Goal: Transaction & Acquisition: Purchase product/service

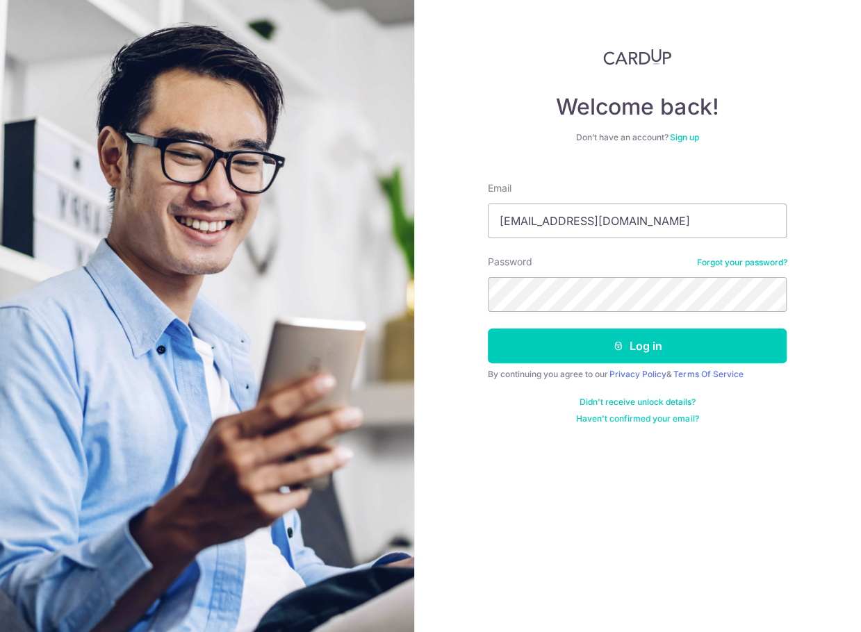
type input "[EMAIL_ADDRESS][DOMAIN_NAME]"
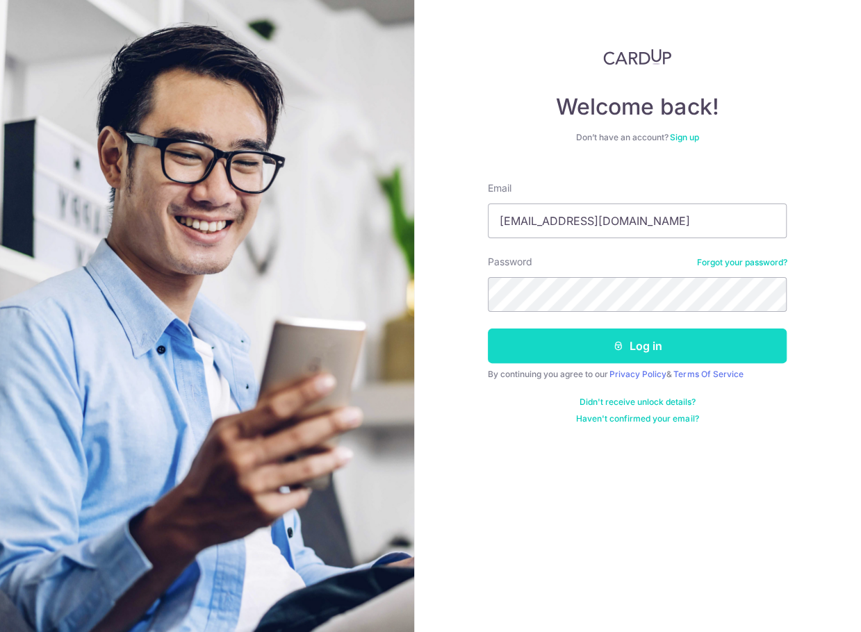
click at [645, 353] on button "Log in" at bounding box center [637, 346] width 299 height 35
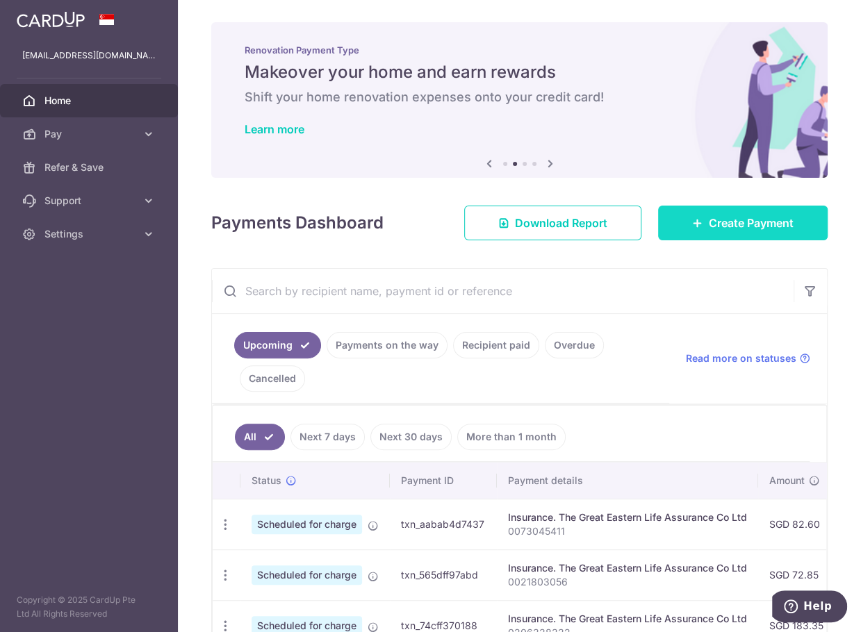
click at [743, 217] on span "Create Payment" at bounding box center [750, 223] width 85 height 17
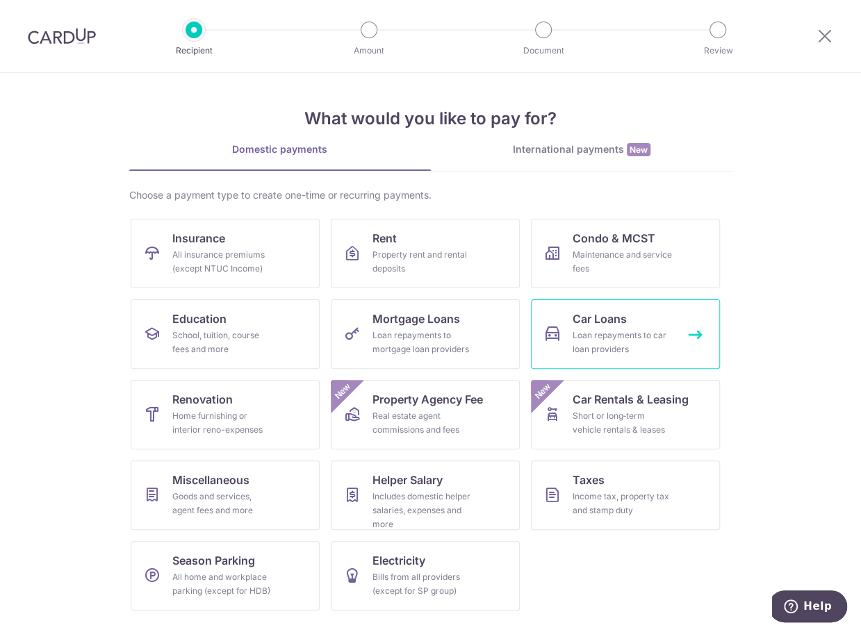
click at [593, 333] on div "Loan repayments to car loan providers" at bounding box center [622, 343] width 100 height 28
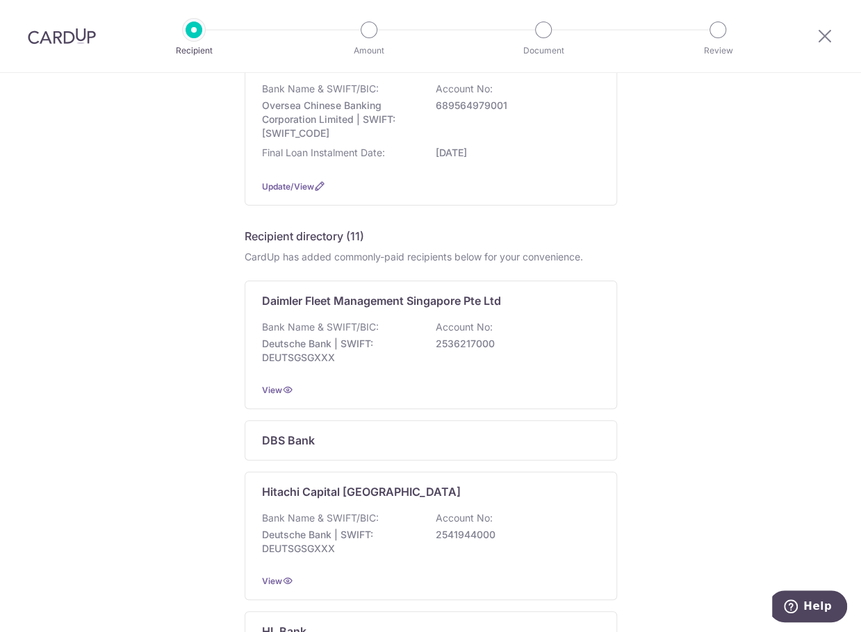
scroll to position [197, 0]
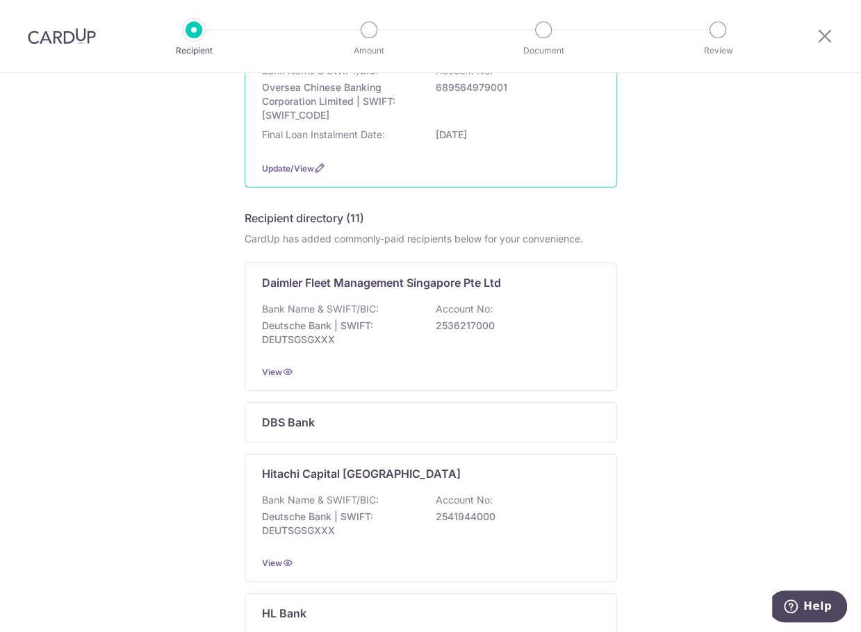
click at [461, 128] on p "19/04/2029" at bounding box center [514, 135] width 156 height 14
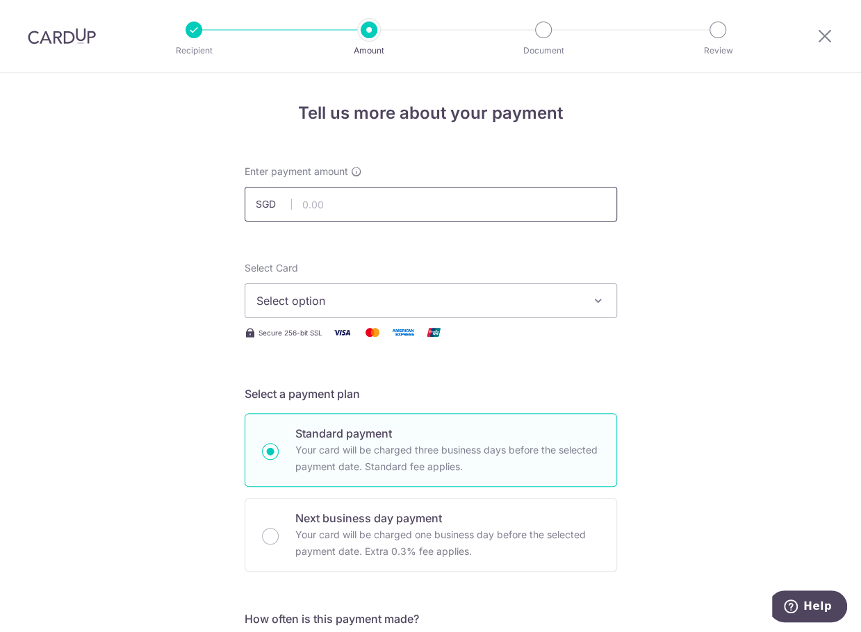
click at [328, 202] on input "text" at bounding box center [431, 204] width 372 height 35
type input "1,345.00"
click at [591, 299] on icon "button" at bounding box center [598, 301] width 14 height 14
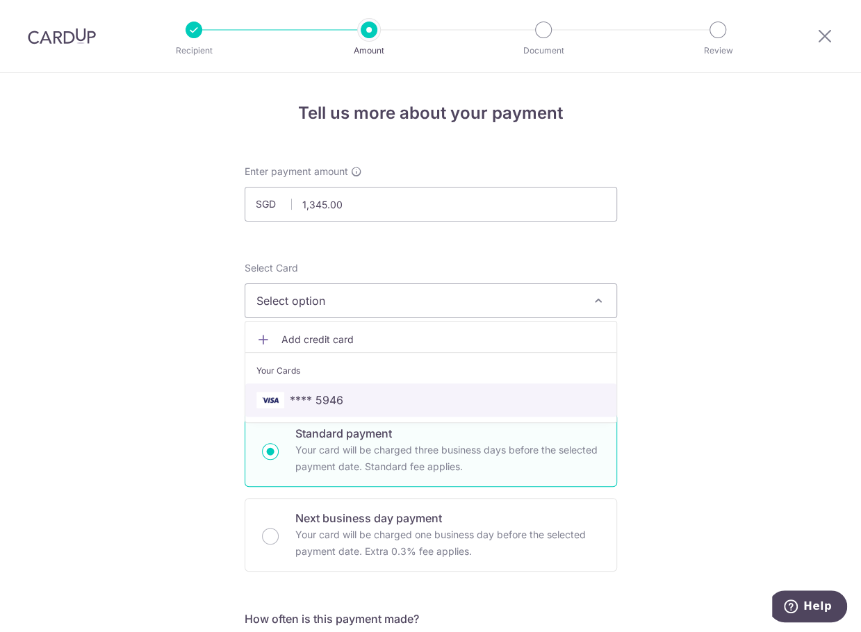
click at [438, 401] on span "**** 5946" at bounding box center [430, 400] width 349 height 17
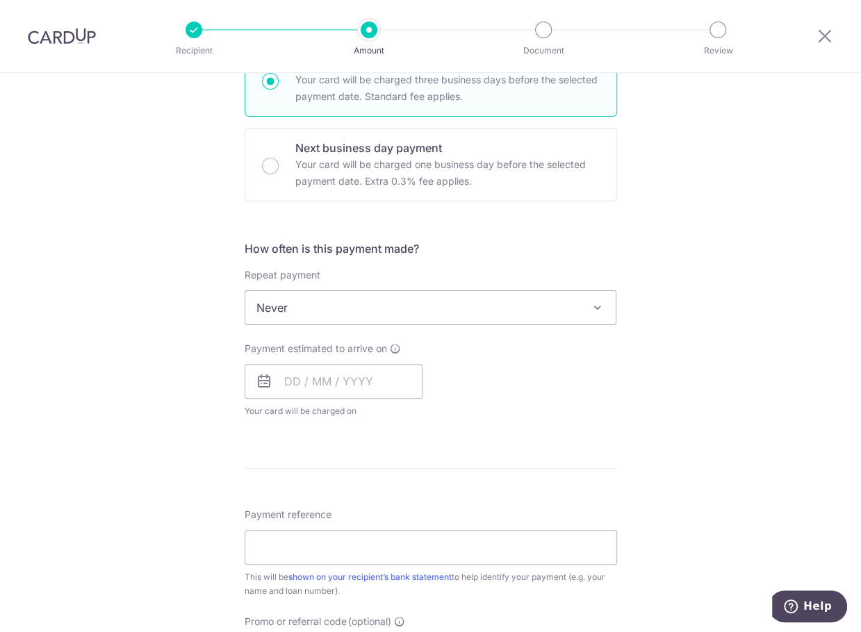
scroll to position [374, 0]
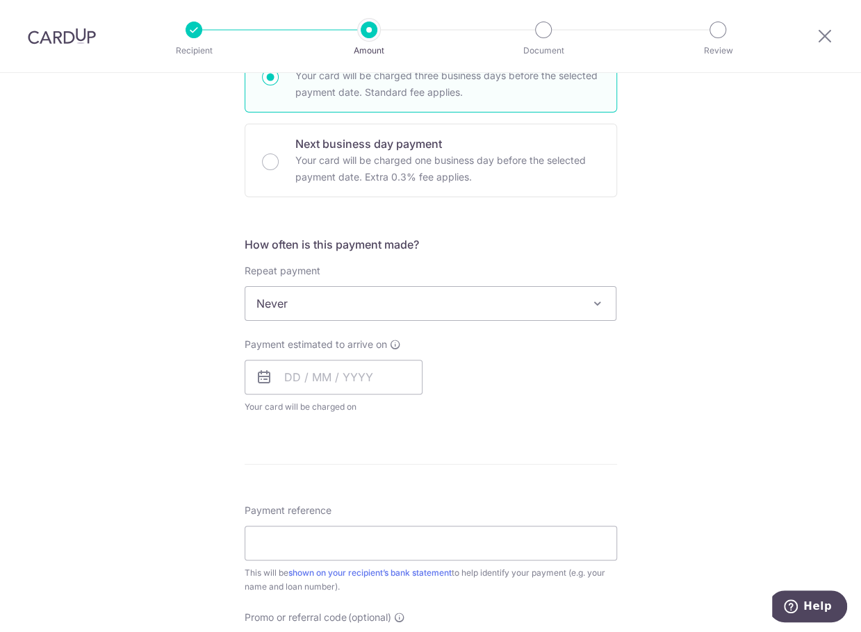
click at [593, 306] on span at bounding box center [596, 303] width 17 height 17
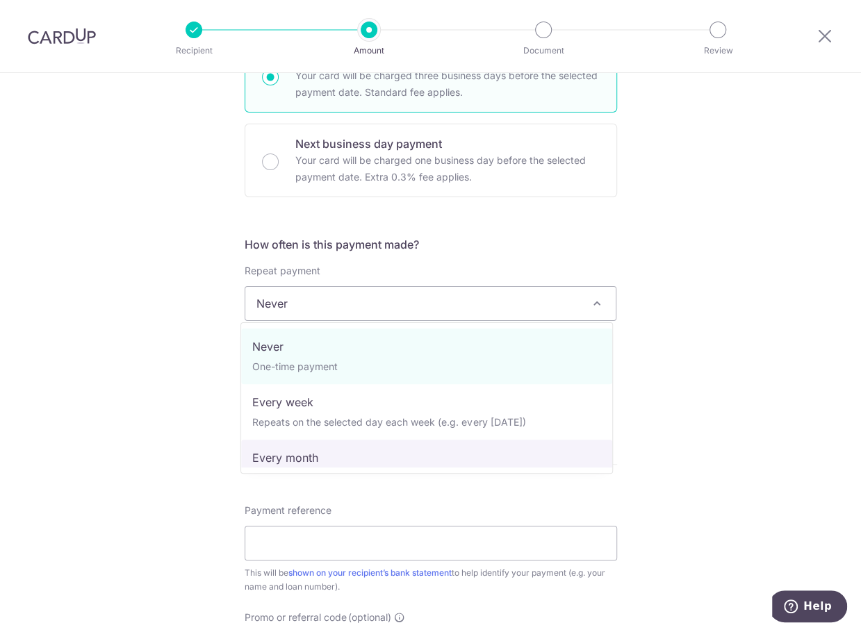
select select "3"
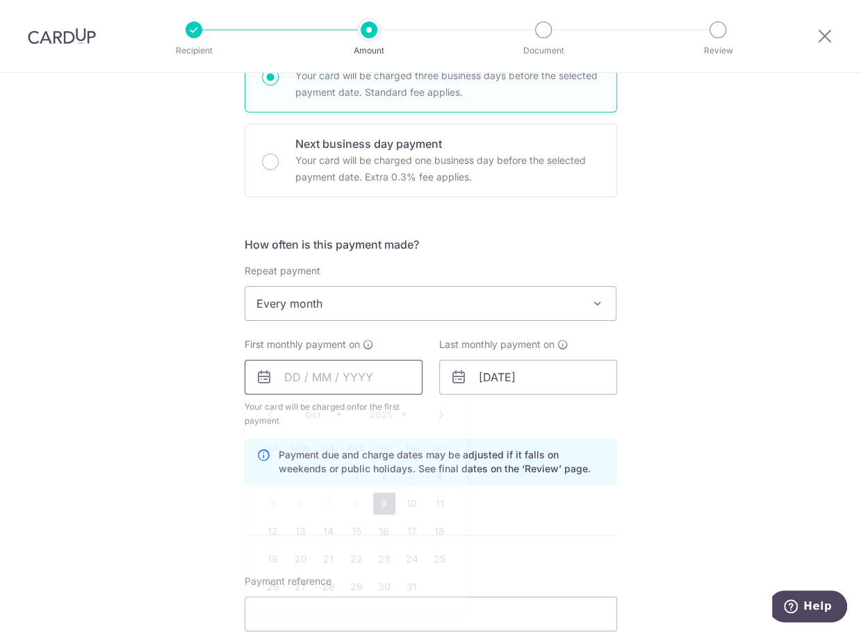
click at [316, 372] on input "text" at bounding box center [334, 377] width 178 height 35
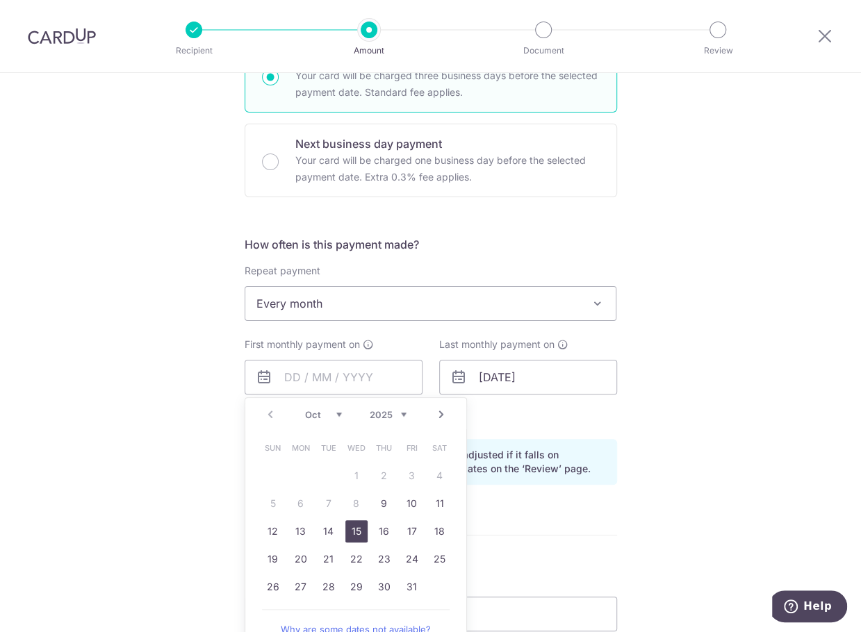
click at [356, 530] on link "15" at bounding box center [356, 531] width 22 height 22
click at [340, 379] on input "15/10/2025" at bounding box center [334, 377] width 178 height 35
click at [327, 528] on link "14" at bounding box center [328, 531] width 22 height 22
type input "14/10/2025"
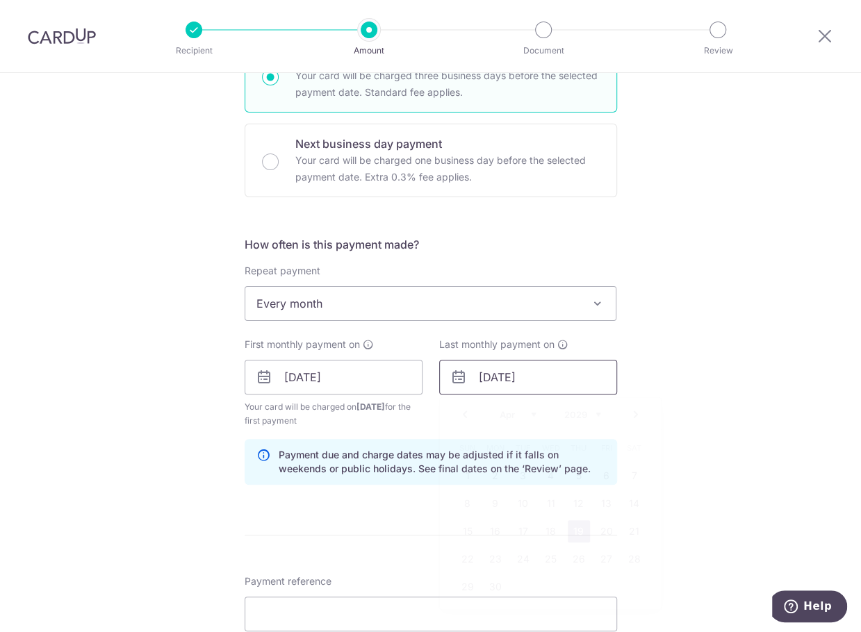
click at [547, 381] on input "19/04/2029" at bounding box center [528, 377] width 178 height 35
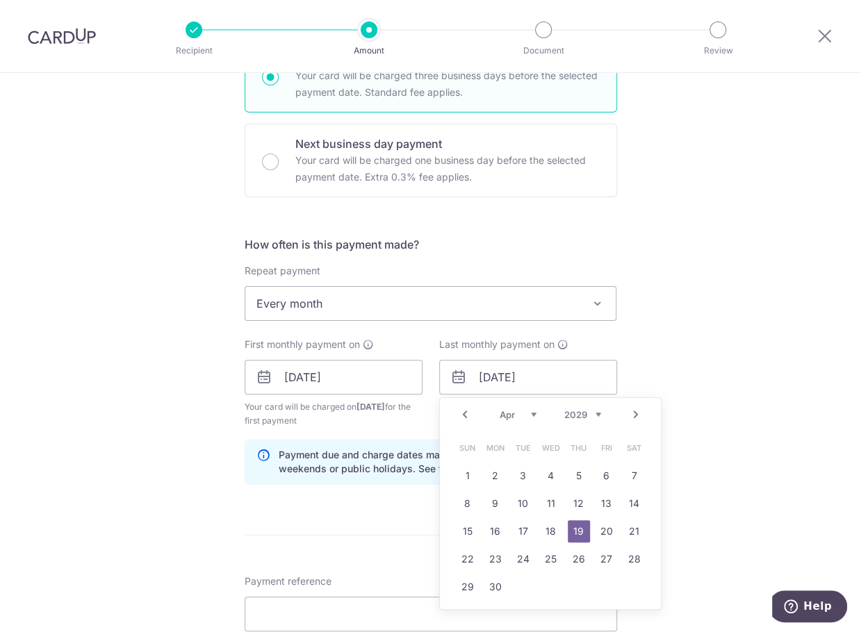
click at [458, 417] on link "Prev" at bounding box center [464, 414] width 17 height 17
click at [549, 528] on link "14" at bounding box center [551, 531] width 22 height 22
type input "[DATE]"
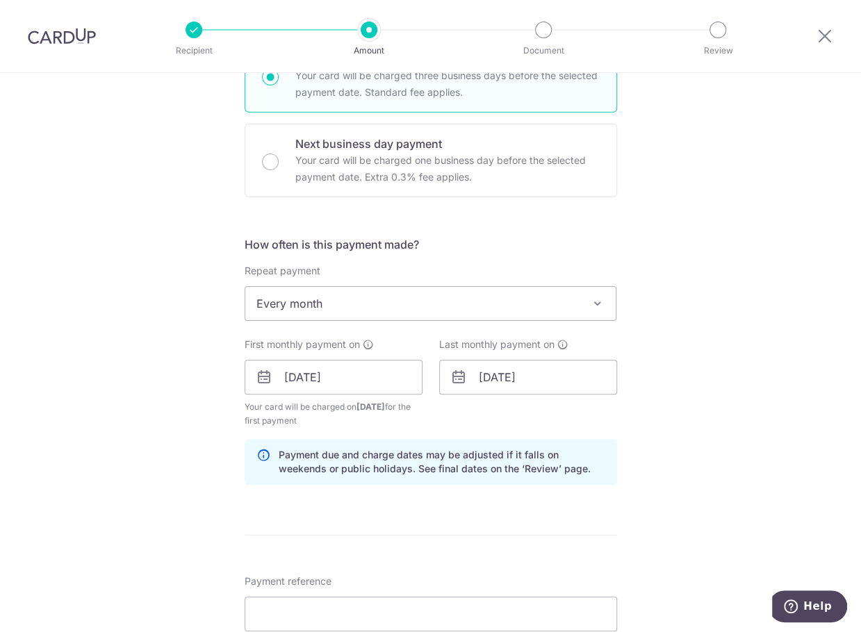
click at [535, 528] on form "Enter payment amount SGD 1,345.00 1345.00 Select Card **** 5946 Add credit card…" at bounding box center [431, 375] width 372 height 1170
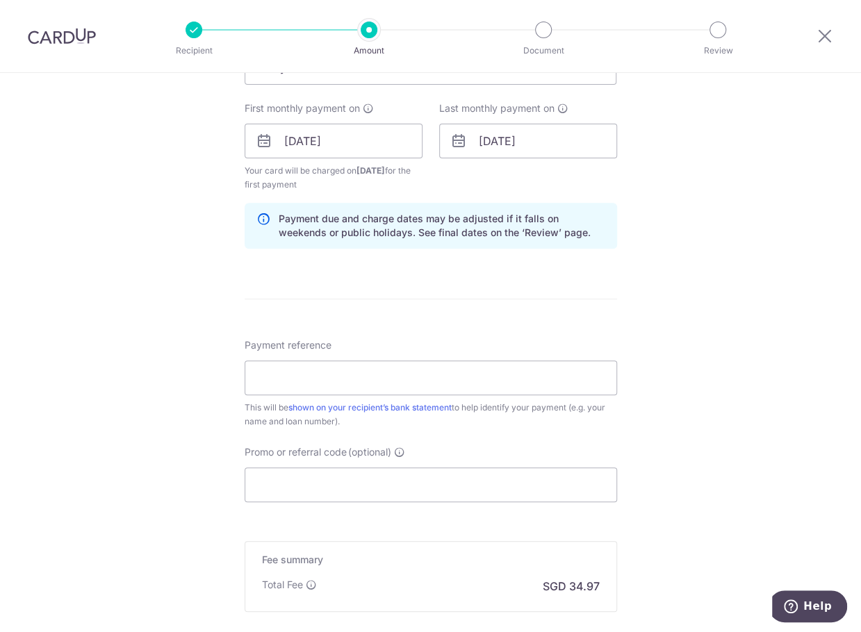
scroll to position [635, 0]
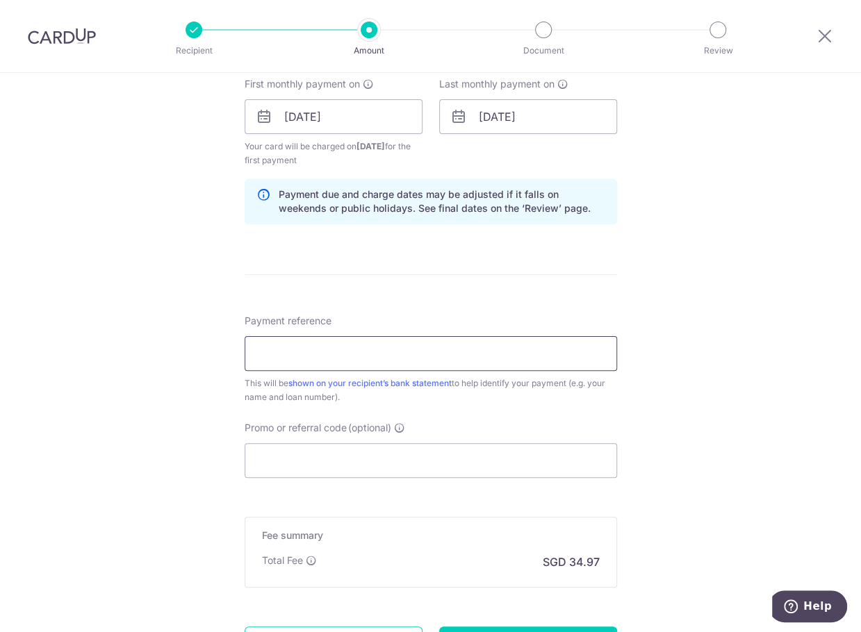
click at [333, 362] on input "Payment reference" at bounding box center [431, 353] width 372 height 35
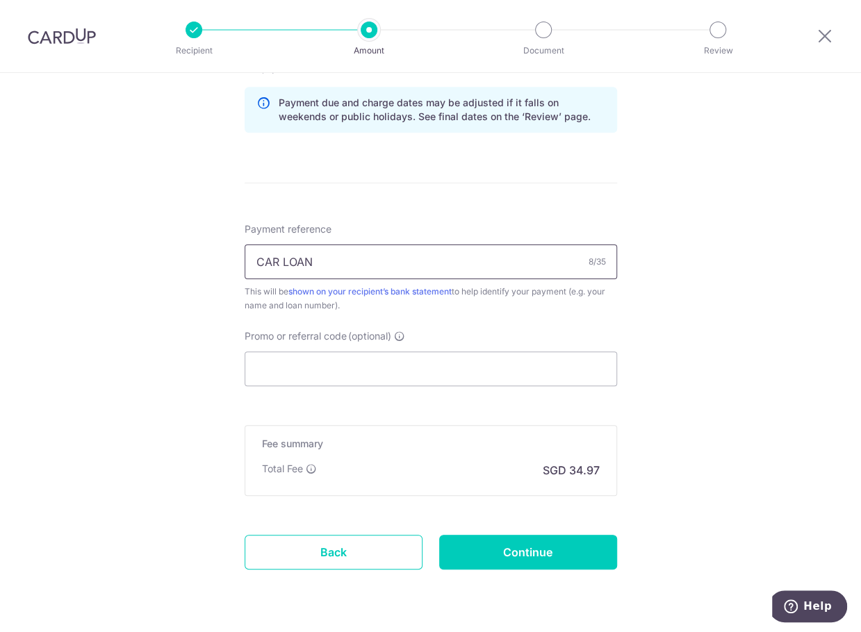
scroll to position [749, 0]
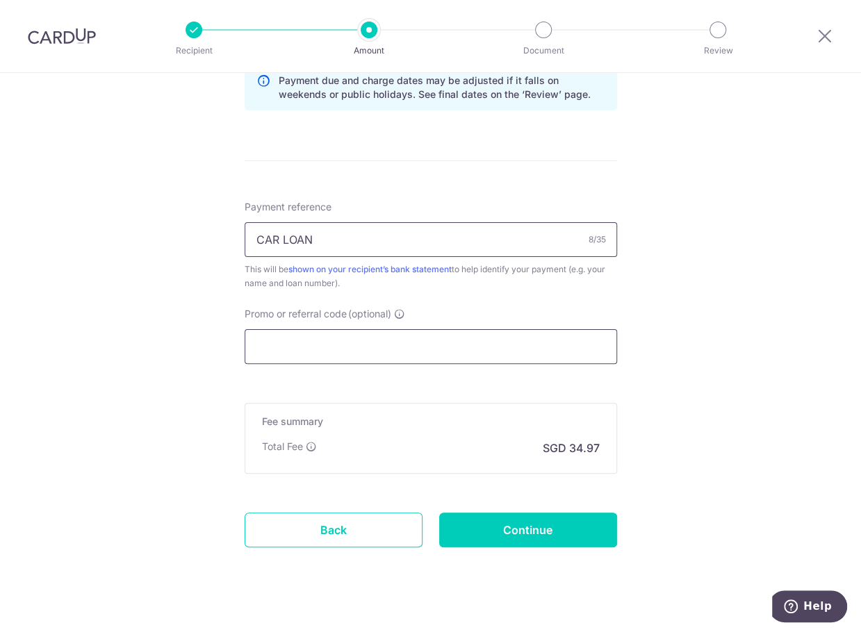
type input "CAR LOAN"
click at [436, 340] on input "Promo or referral code (optional)" at bounding box center [431, 346] width 372 height 35
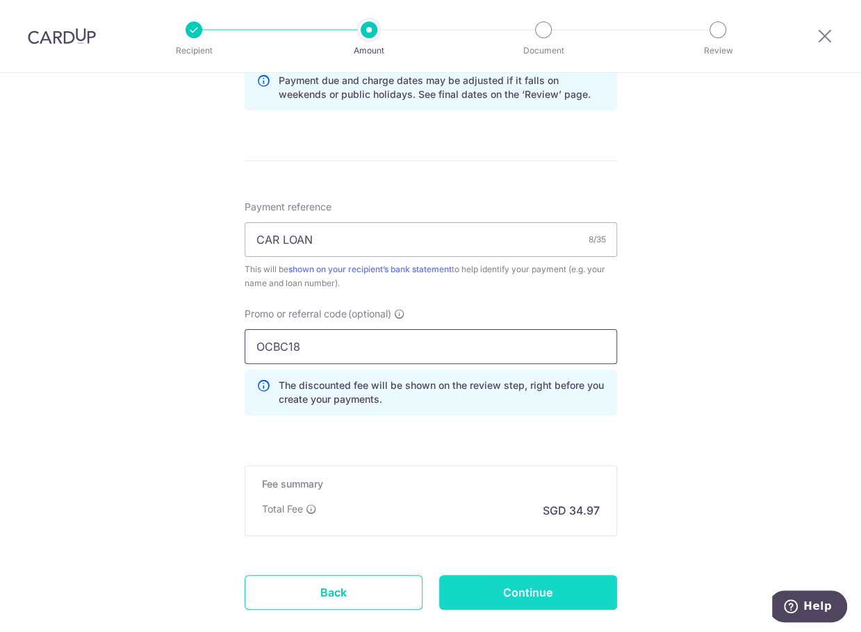
type input "OCBC18"
click at [533, 588] on input "Continue" at bounding box center [528, 592] width 178 height 35
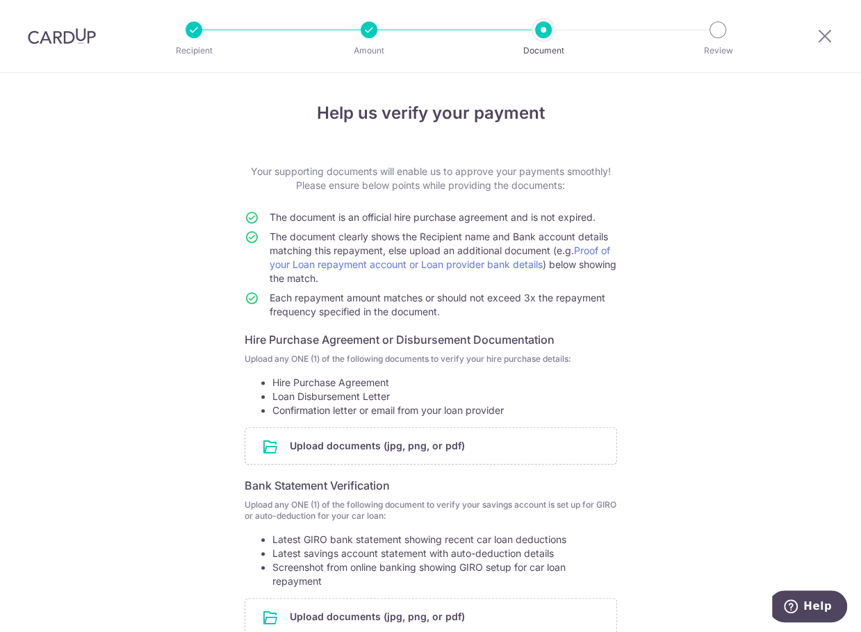
scroll to position [143, 0]
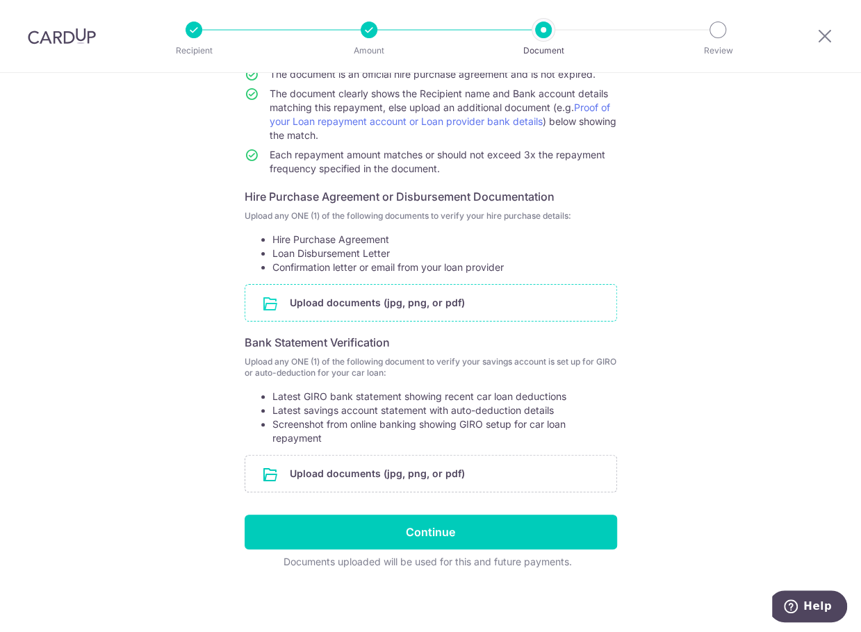
click at [380, 304] on input "file" at bounding box center [430, 303] width 371 height 36
click at [402, 309] on input "file" at bounding box center [430, 303] width 371 height 36
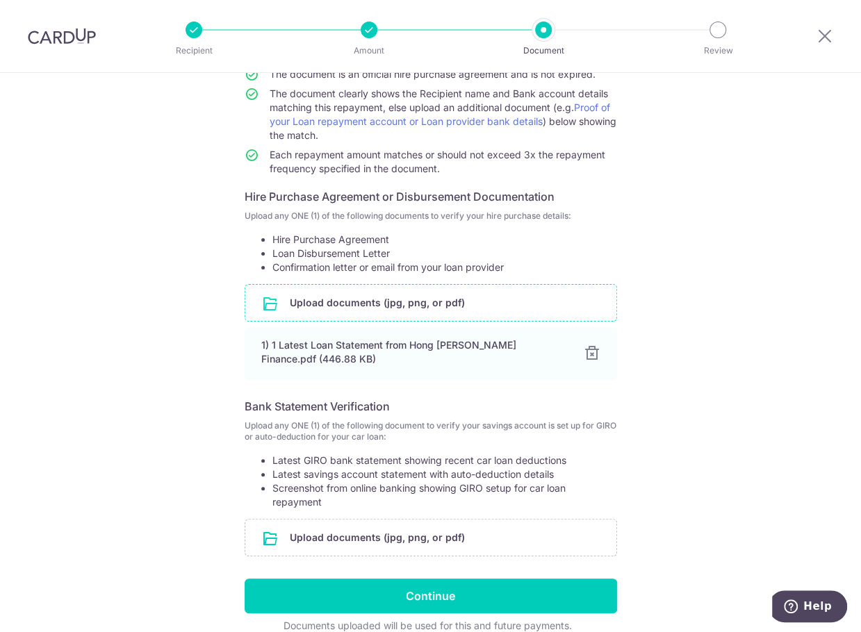
scroll to position [207, 0]
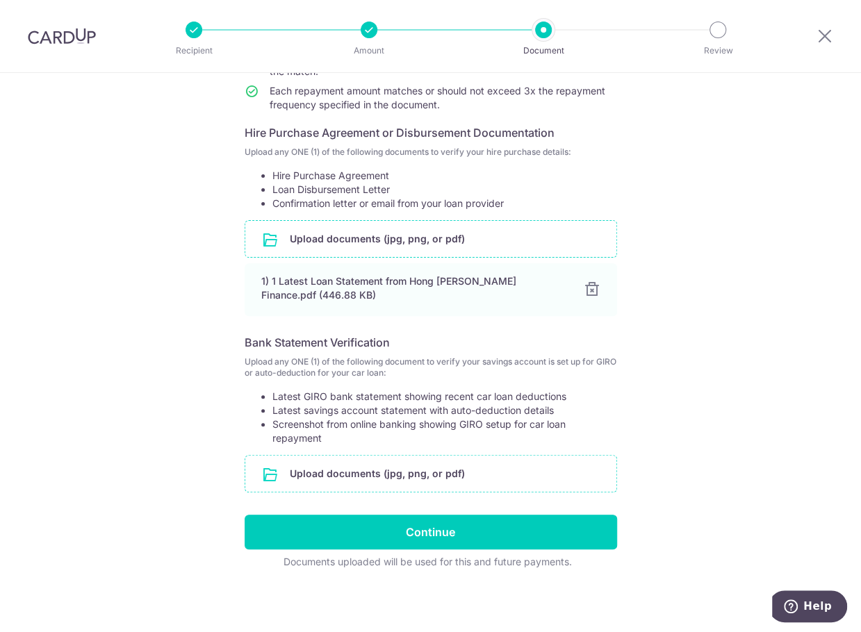
click at [444, 474] on input "file" at bounding box center [430, 474] width 371 height 36
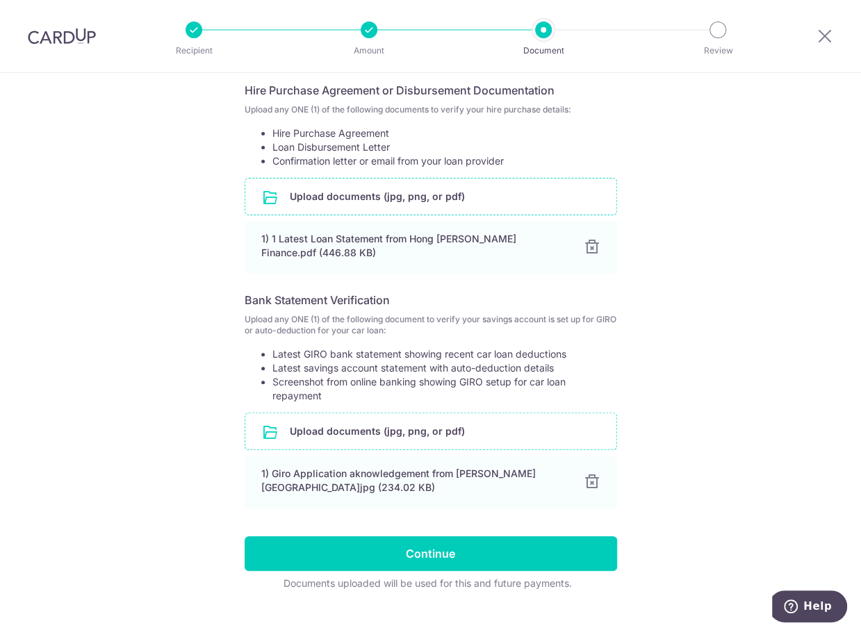
scroll to position [271, 0]
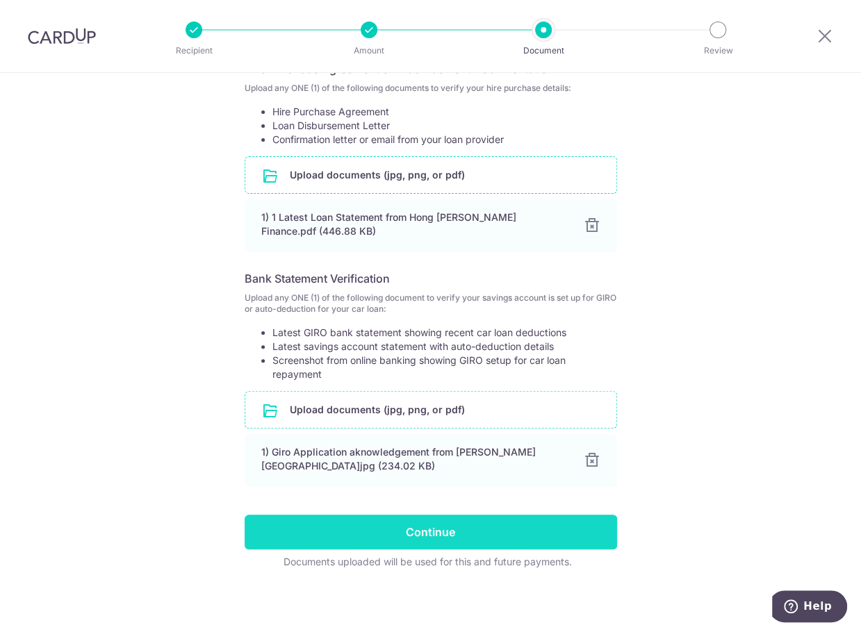
click at [447, 531] on input "Continue" at bounding box center [431, 532] width 372 height 35
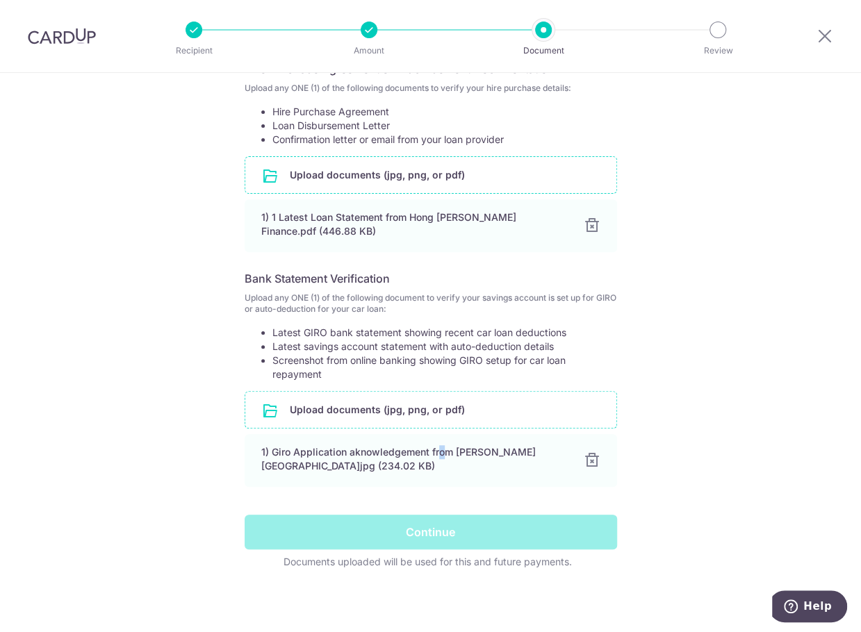
drag, startPoint x: 437, startPoint y: 456, endPoint x: 438, endPoint y: 411, distance: 45.2
click at [442, 426] on div "Upload documents (jpg, png, or pdf) 1) Giro Application aknowledgement from Hon…" at bounding box center [431, 441] width 372 height 101
click at [437, 406] on input "file" at bounding box center [430, 410] width 371 height 36
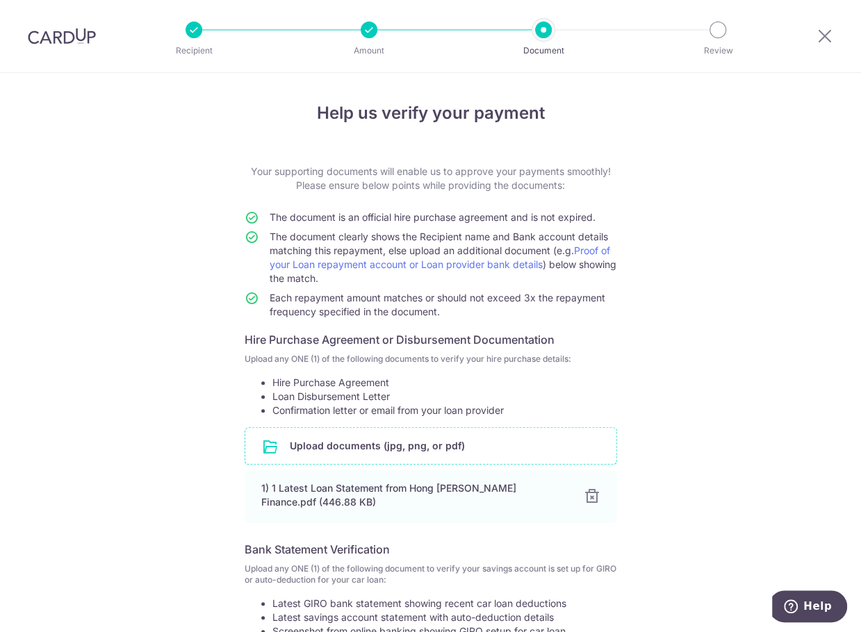
scroll to position [329, 0]
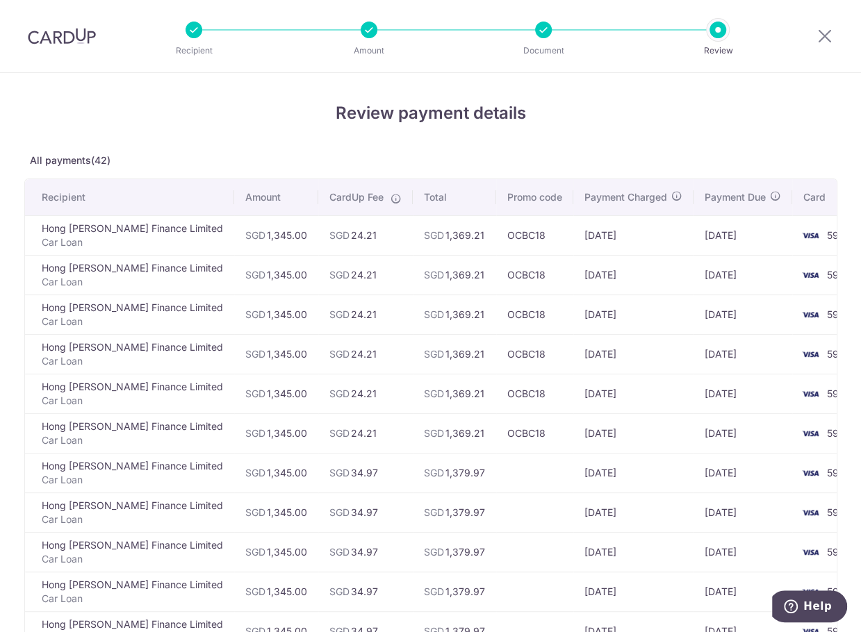
click at [792, 248] on td "5946" at bounding box center [830, 235] width 76 height 40
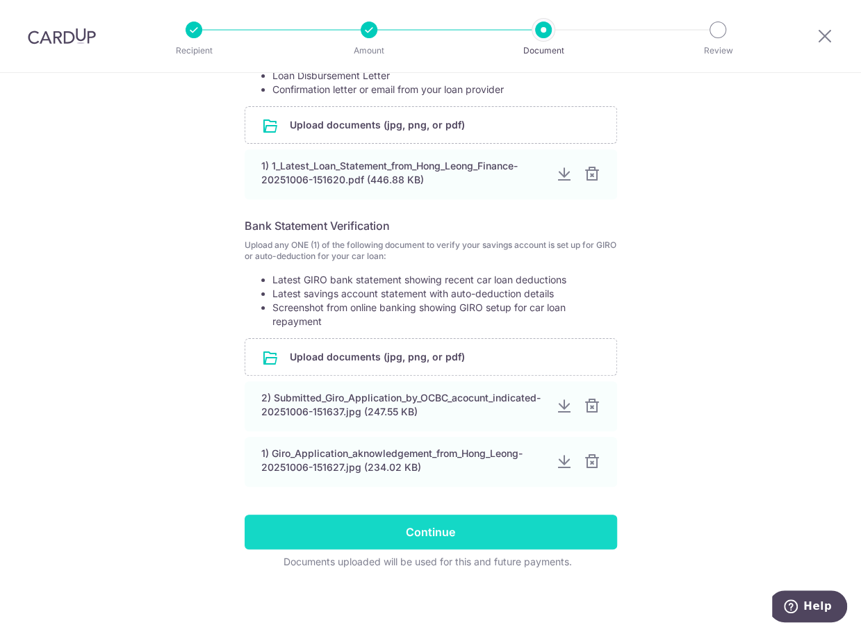
click at [449, 535] on input "Continue" at bounding box center [431, 532] width 372 height 35
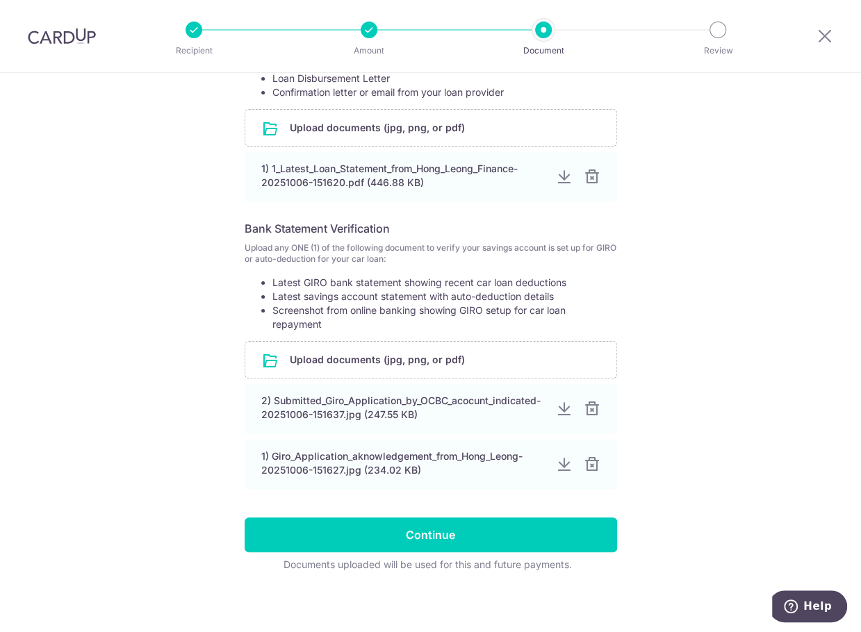
scroll to position [321, 0]
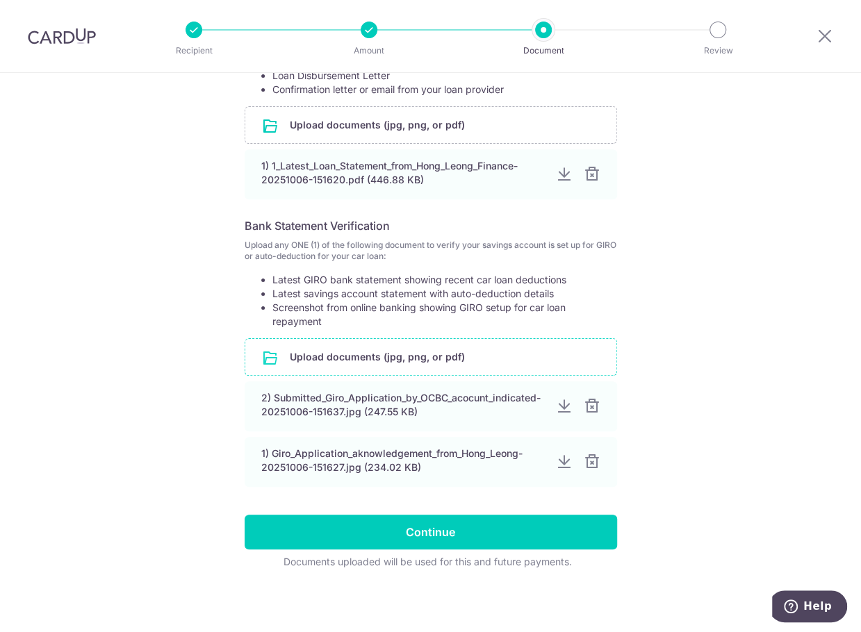
click at [438, 362] on input "file" at bounding box center [430, 357] width 371 height 36
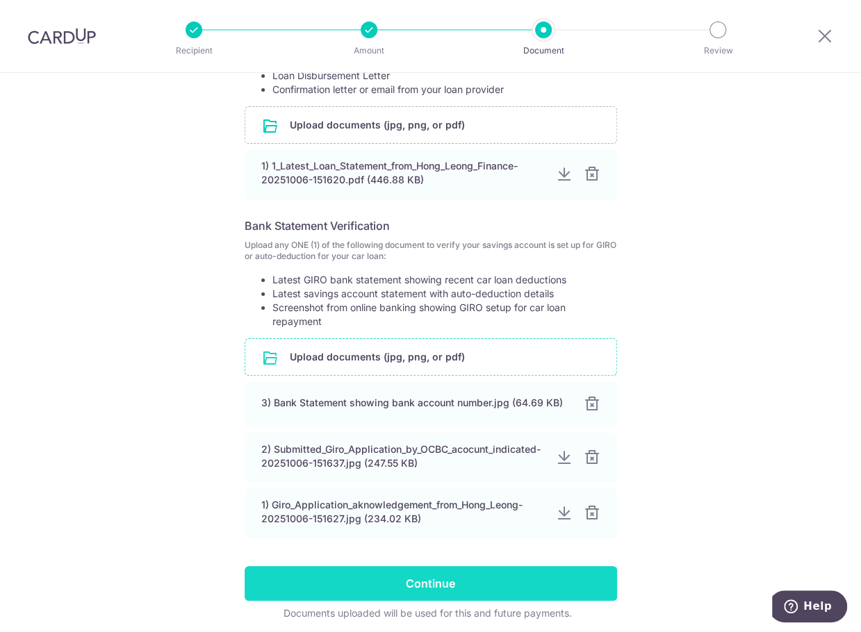
click at [437, 581] on input "Continue" at bounding box center [431, 583] width 372 height 35
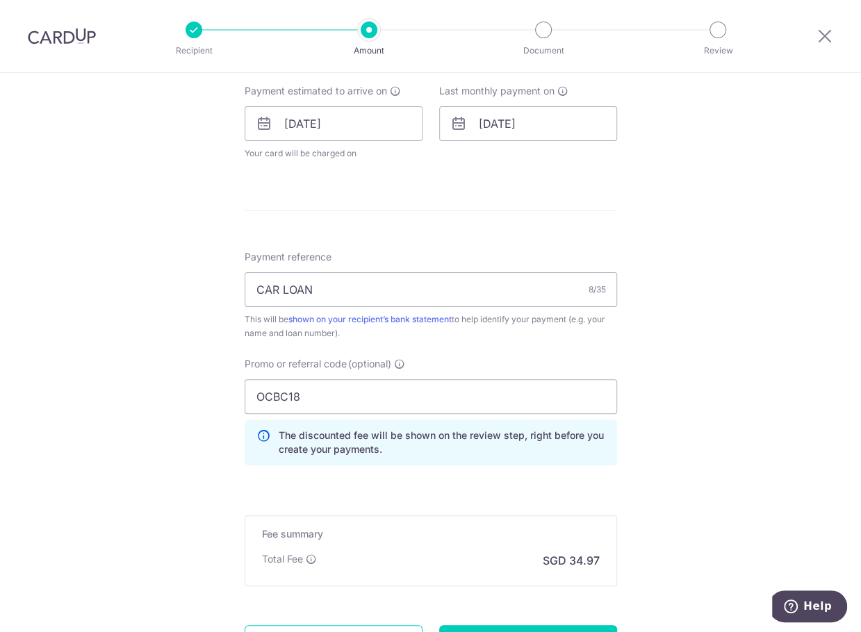
scroll to position [405, 0]
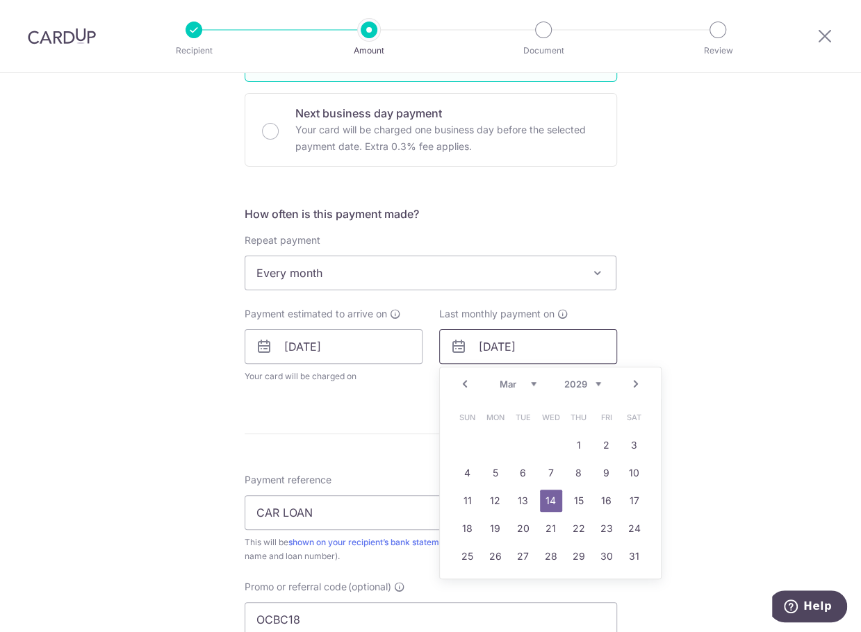
drag, startPoint x: 560, startPoint y: 345, endPoint x: 529, endPoint y: 344, distance: 30.6
click at [529, 344] on input "[DATE]" at bounding box center [528, 346] width 178 height 35
type input "[DATE]"
click at [738, 437] on div "Tell us more about your payment Enter payment amount SGD 1,345.00 1345.00 Selec…" at bounding box center [430, 327] width 861 height 1319
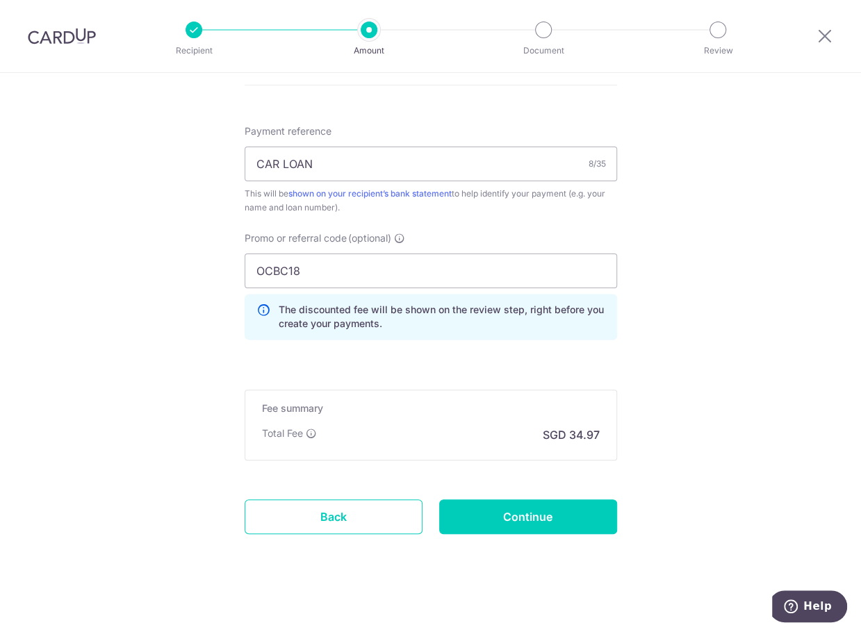
scroll to position [813, 0]
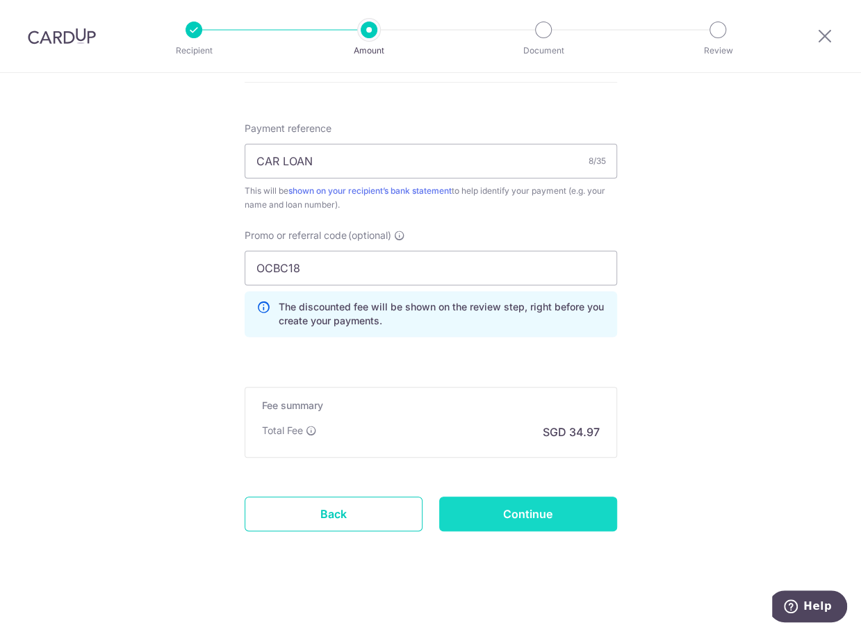
click at [563, 512] on input "Continue" at bounding box center [528, 514] width 178 height 35
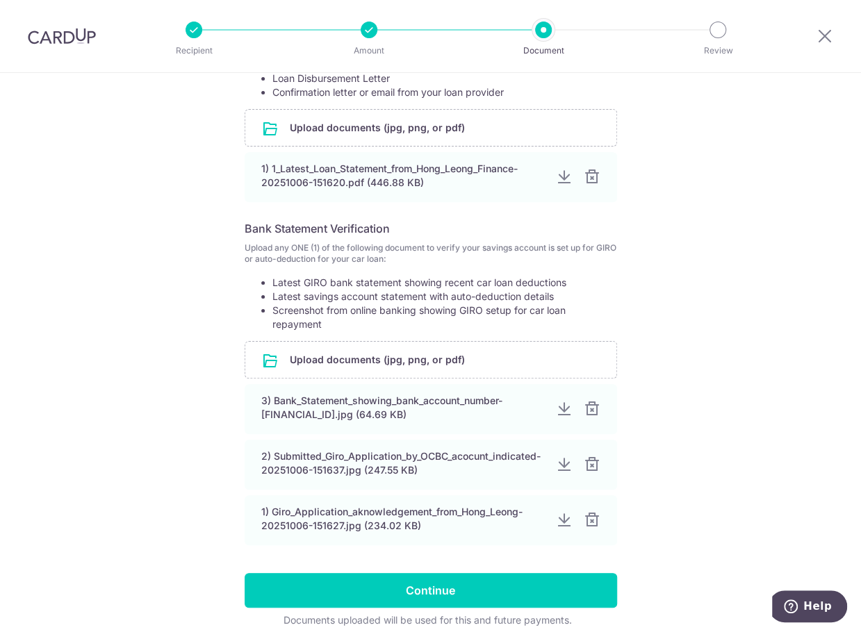
scroll to position [376, 0]
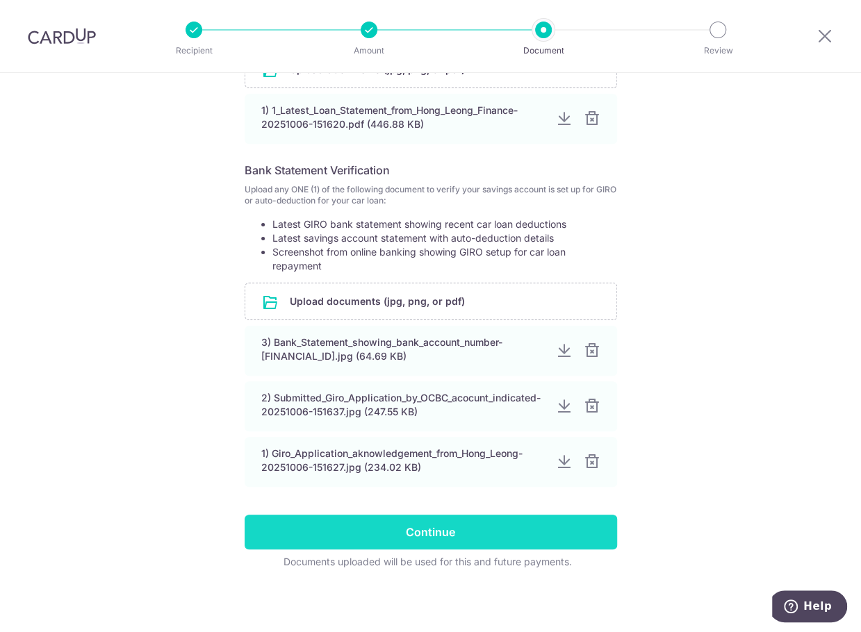
click at [417, 542] on input "Continue" at bounding box center [431, 532] width 372 height 35
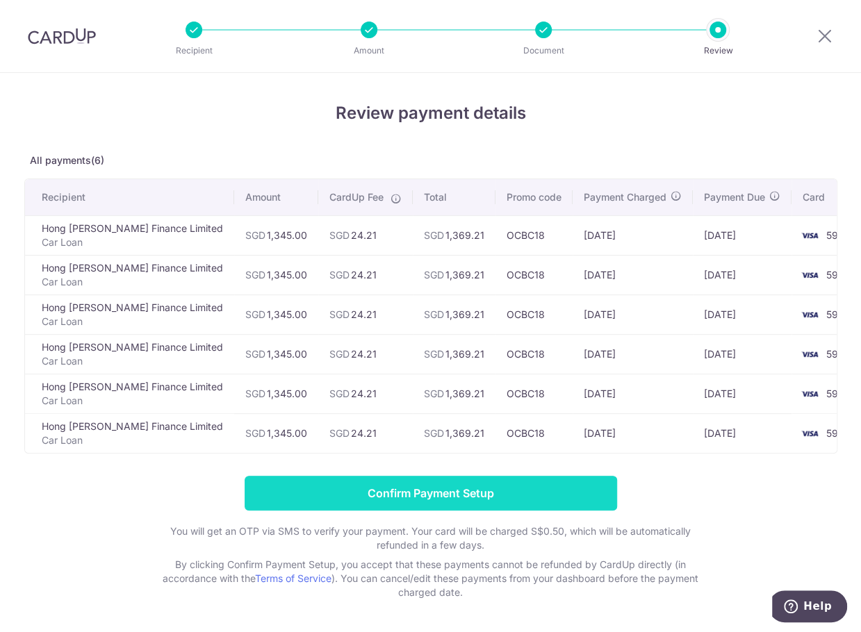
click at [481, 499] on input "Confirm Payment Setup" at bounding box center [431, 493] width 372 height 35
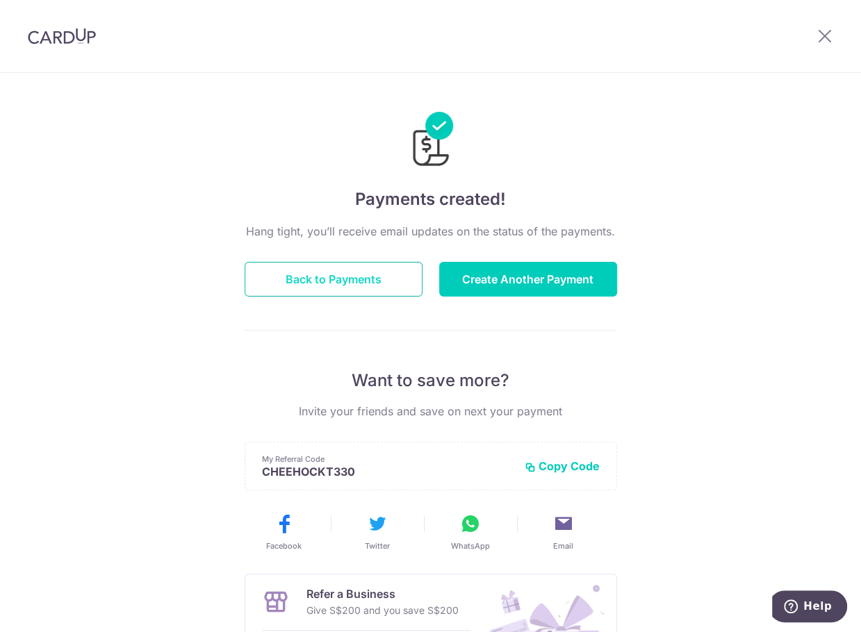
click at [307, 281] on button "Back to Payments" at bounding box center [334, 279] width 178 height 35
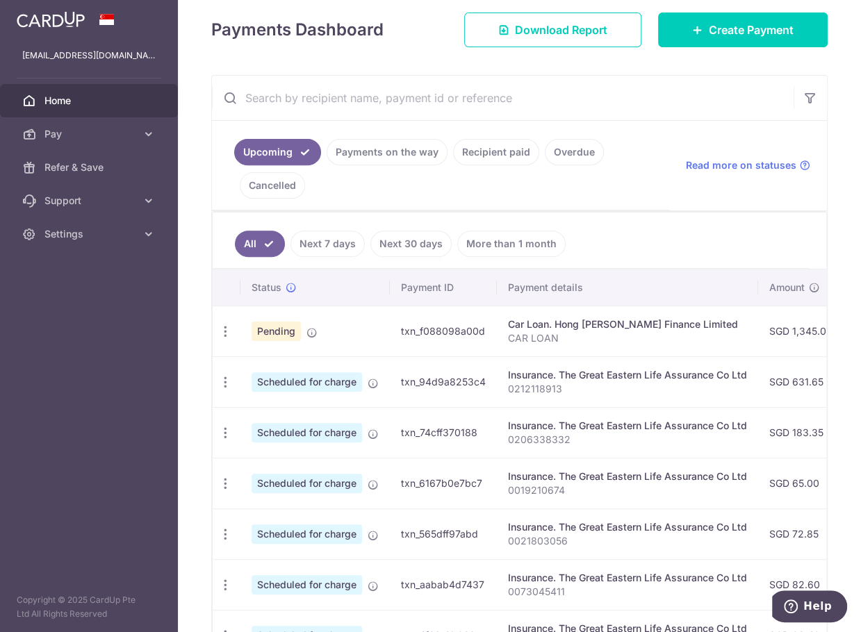
scroll to position [215, 0]
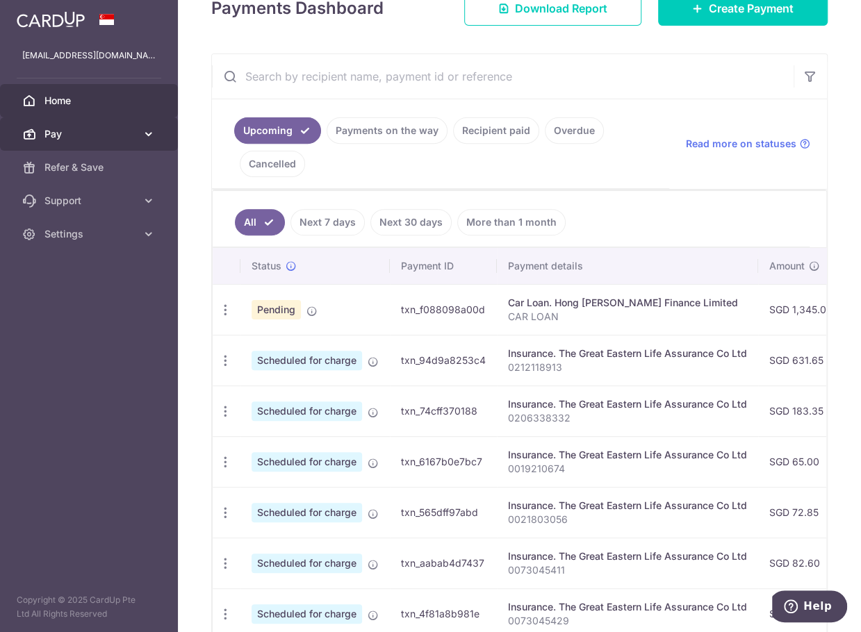
click at [59, 136] on span "Pay" at bounding box center [90, 134] width 92 height 14
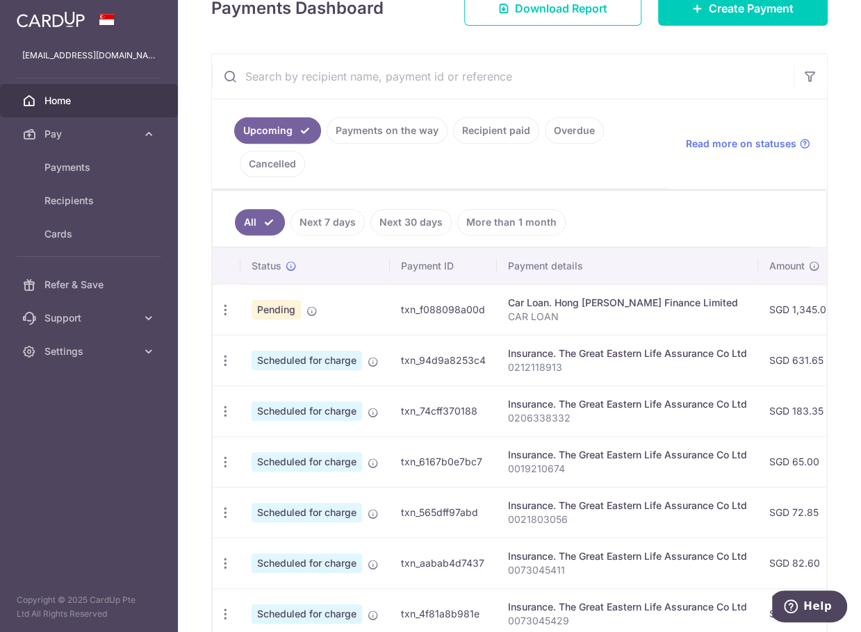
click at [71, 101] on span "Home" at bounding box center [90, 101] width 92 height 14
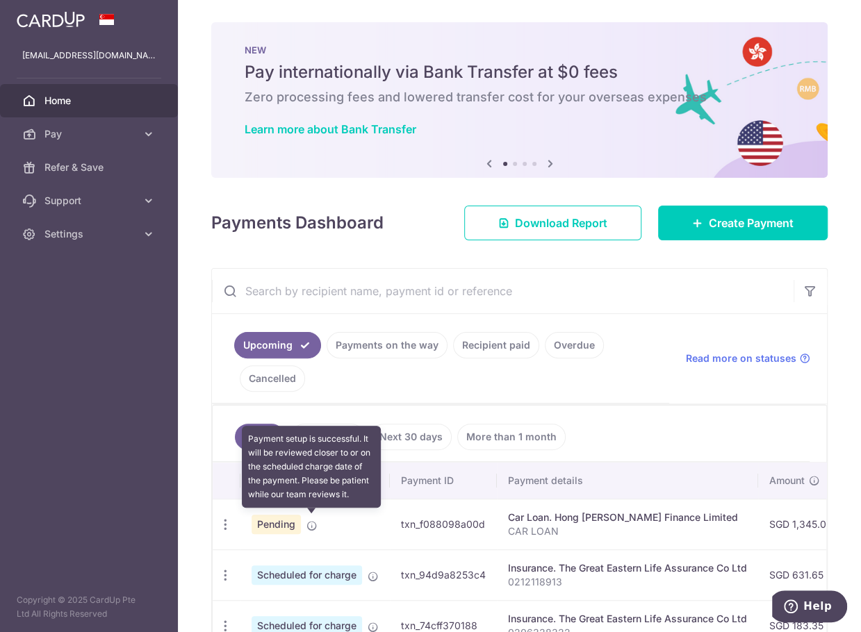
click at [310, 523] on icon at bounding box center [311, 525] width 11 height 11
